Goal: Find specific page/section: Find specific page/section

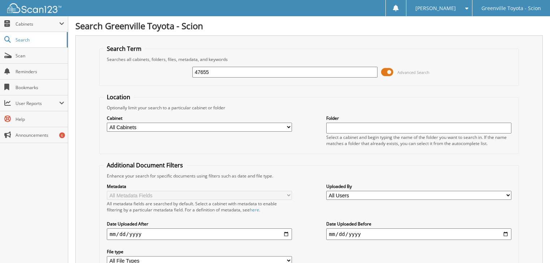
type input "47655"
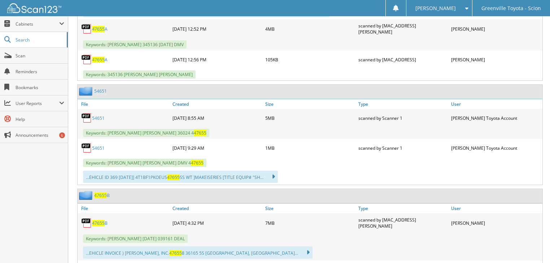
scroll to position [10906, 0]
